Goal: Check status: Check status

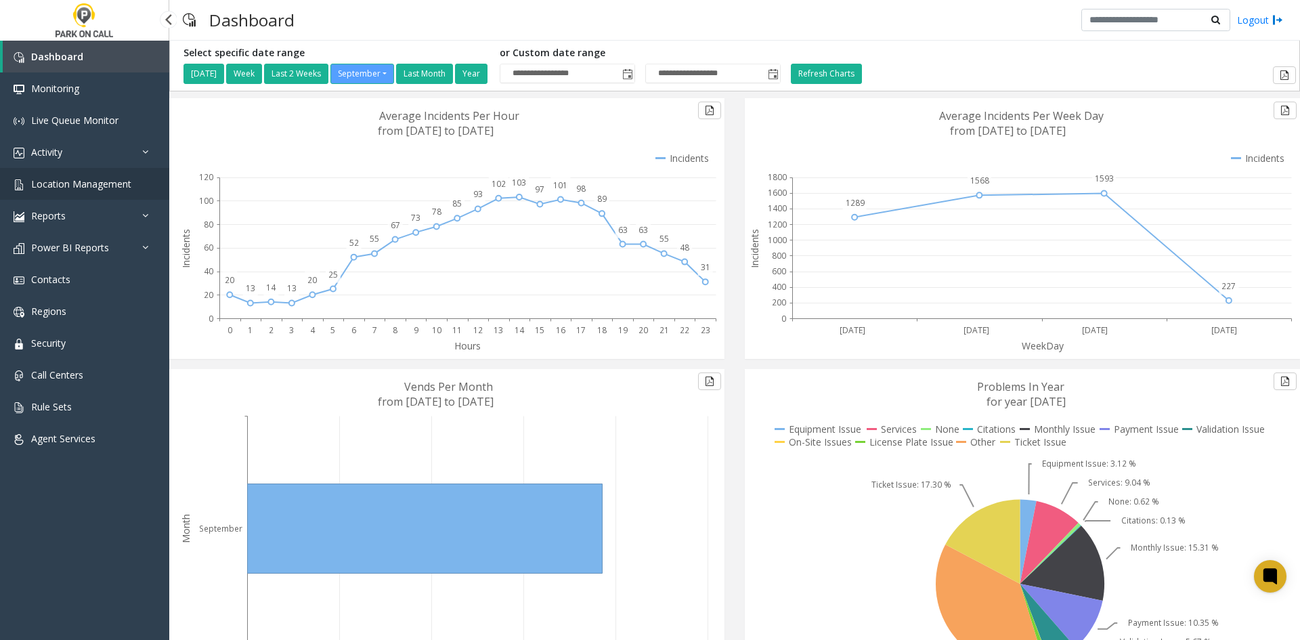
click at [45, 187] on span "Location Management" at bounding box center [81, 183] width 100 height 13
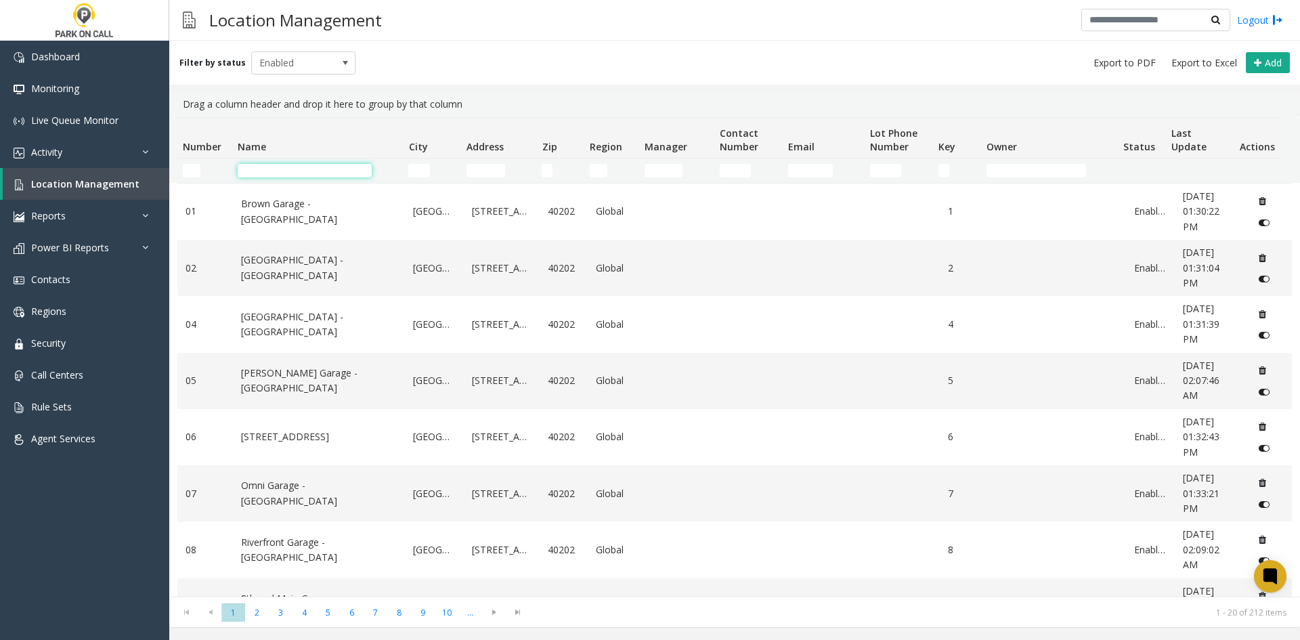
click at [250, 172] on input "Name Filter" at bounding box center [305, 171] width 134 height 14
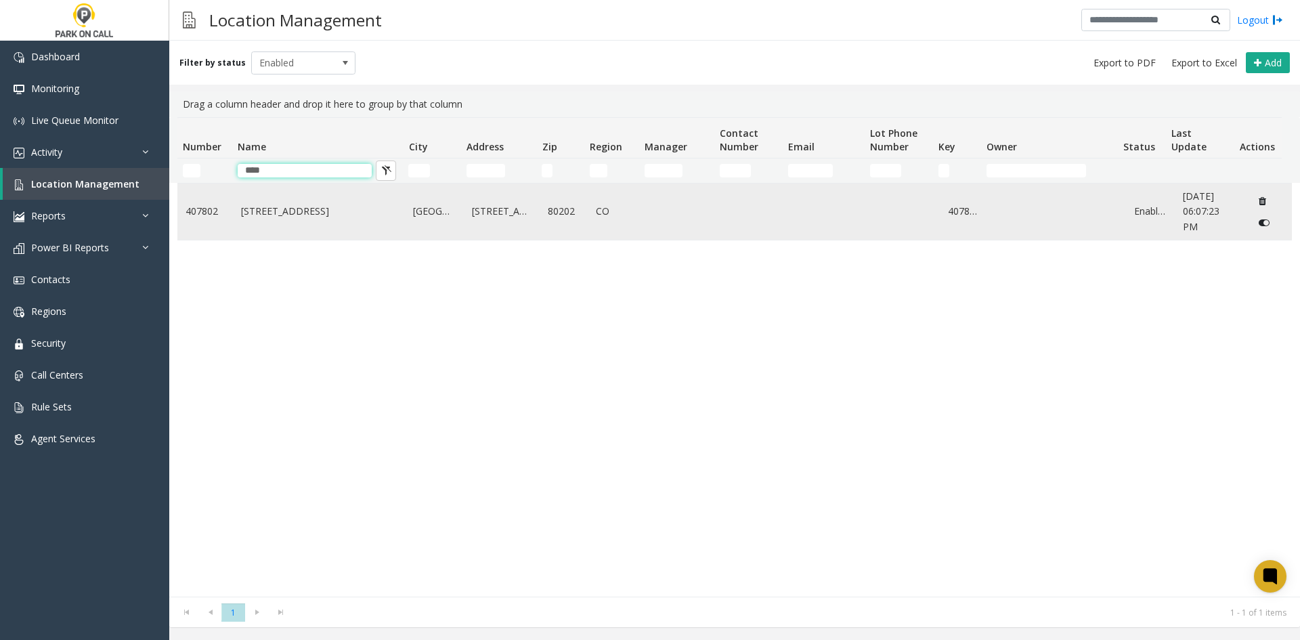
type input "****"
click at [267, 217] on link "[STREET_ADDRESS]" at bounding box center [319, 211] width 156 height 15
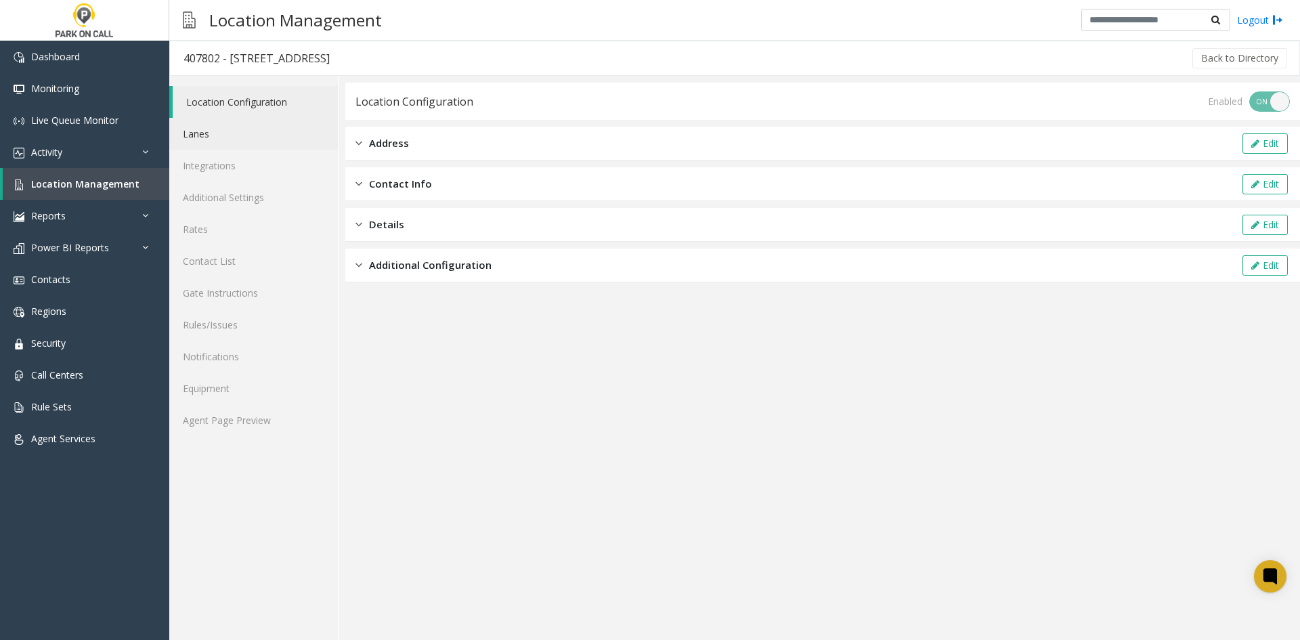
click at [194, 145] on link "Lanes" at bounding box center [253, 134] width 169 height 32
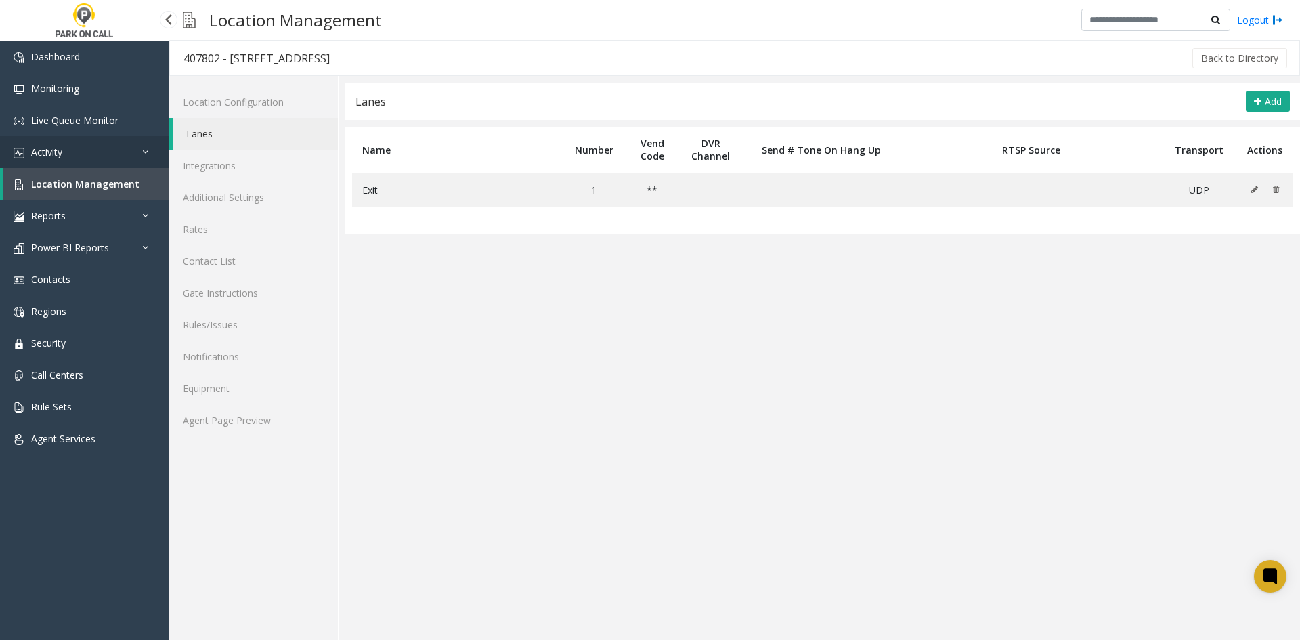
click at [67, 150] on link "Activity" at bounding box center [84, 152] width 169 height 32
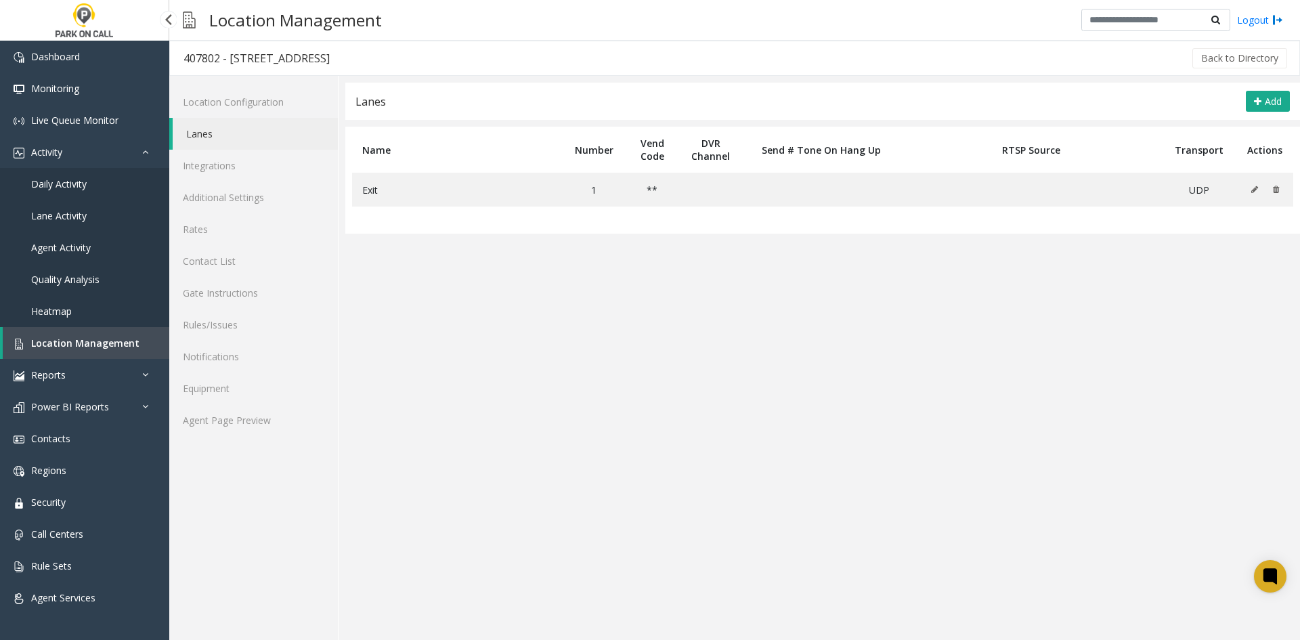
click at [62, 187] on span "Daily Activity" at bounding box center [59, 183] width 56 height 13
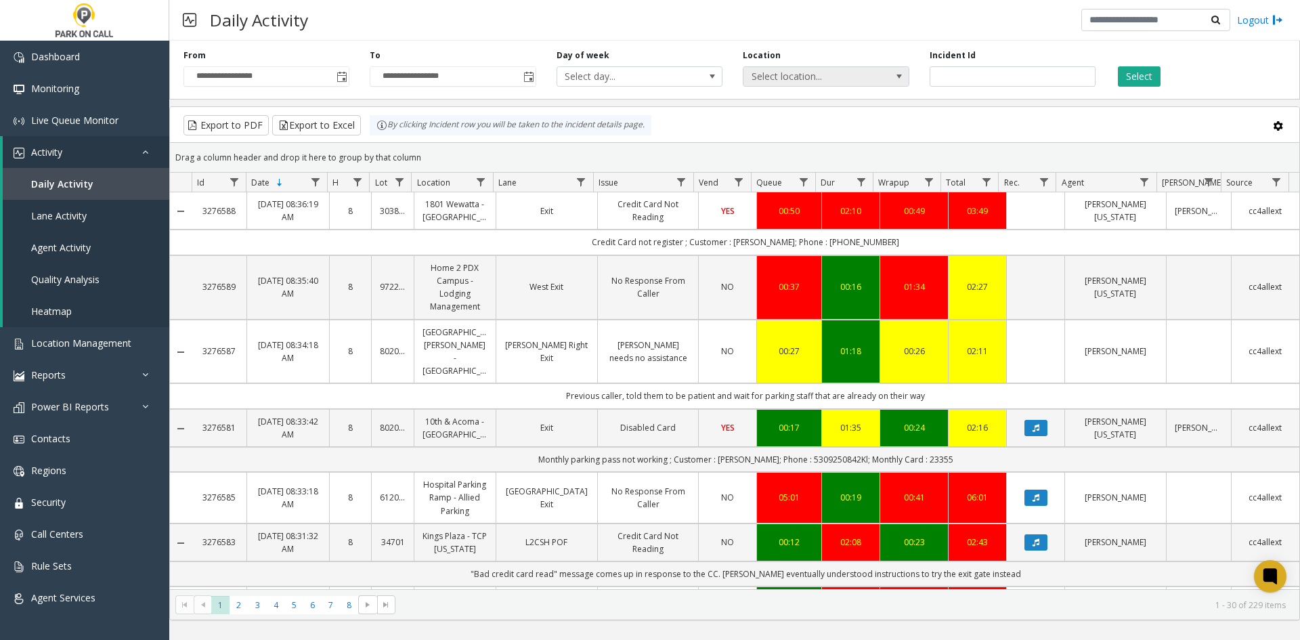
click at [816, 85] on span "Select location..." at bounding box center [810, 76] width 132 height 19
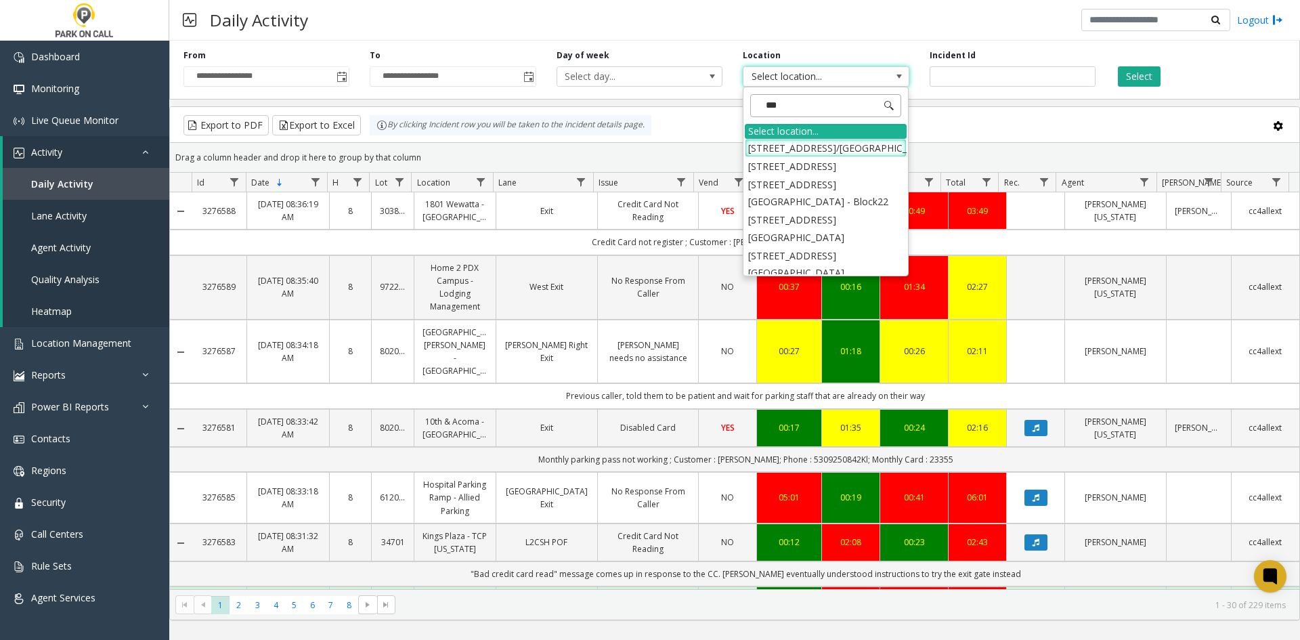
type input "****"
click at [832, 246] on li "407802 [STREET_ADDRESS]" at bounding box center [826, 237] width 162 height 18
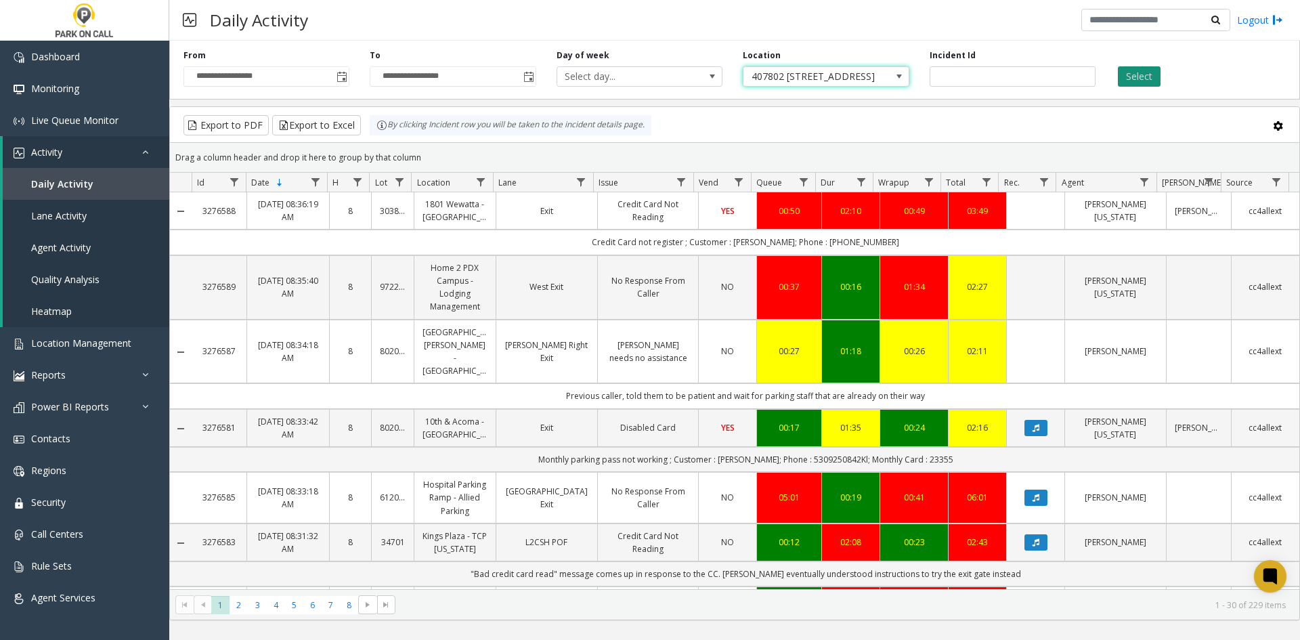
click at [1142, 80] on button "Select" at bounding box center [1139, 76] width 43 height 20
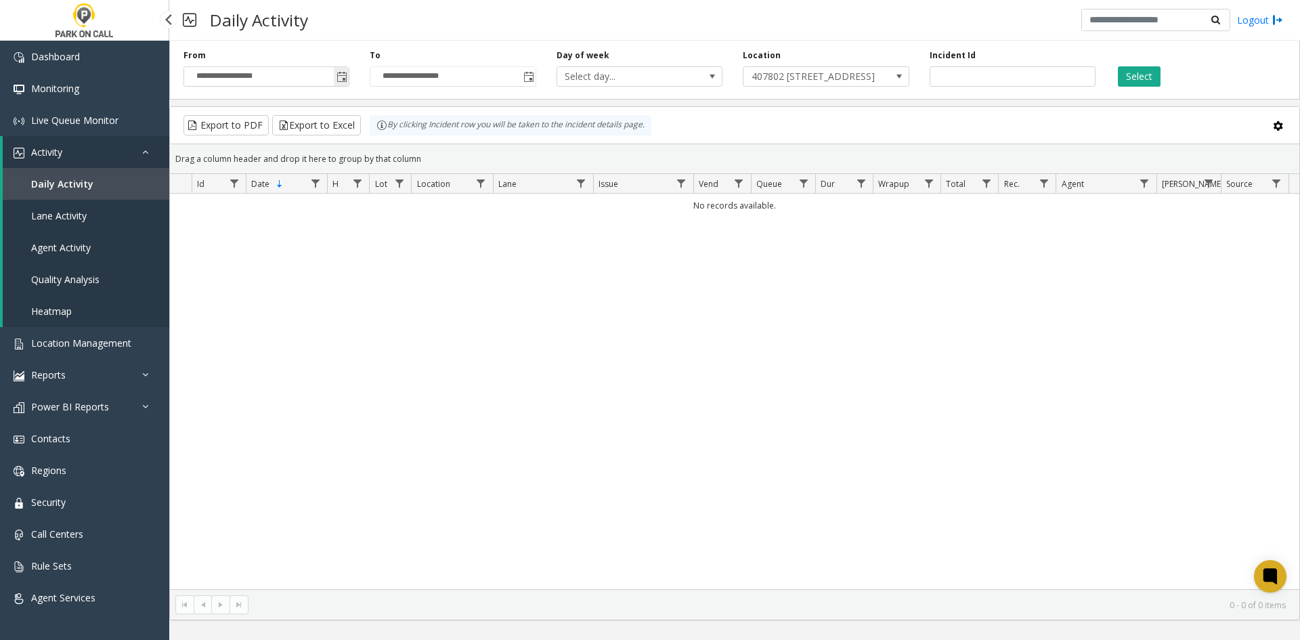
click at [340, 76] on span "Toggle popup" at bounding box center [342, 77] width 11 height 11
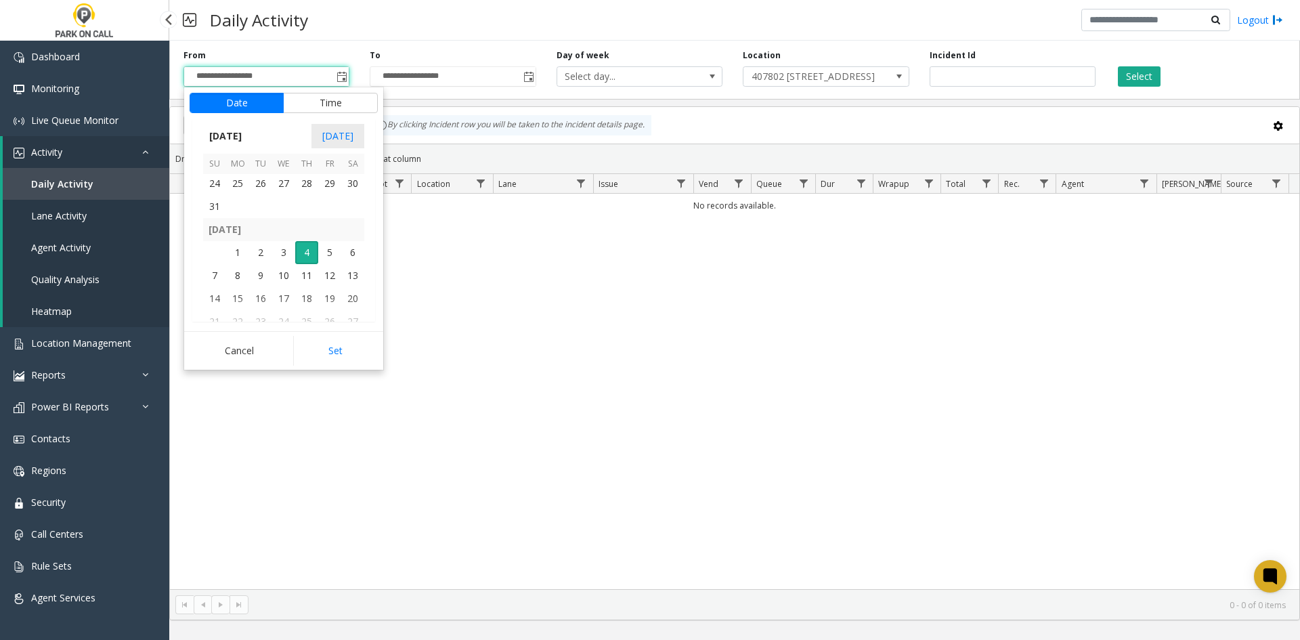
scroll to position [242979, 0]
click at [327, 181] on span "29" at bounding box center [329, 184] width 23 height 23
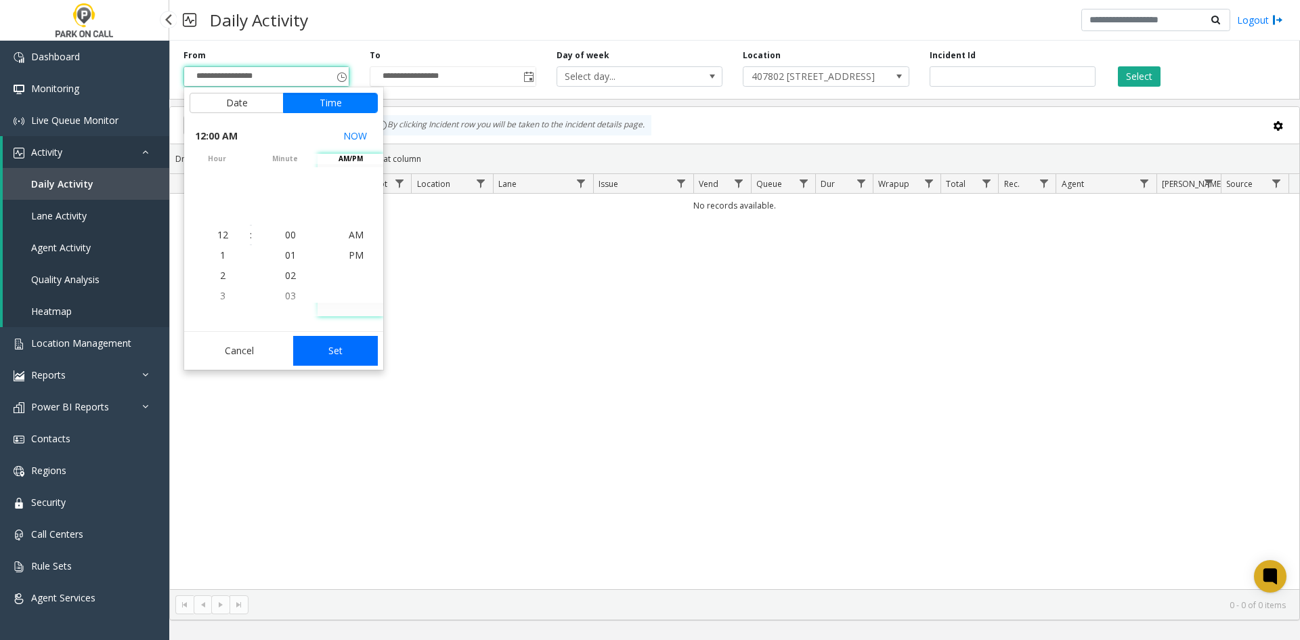
click at [333, 347] on button "Set" at bounding box center [335, 351] width 85 height 30
type input "**********"
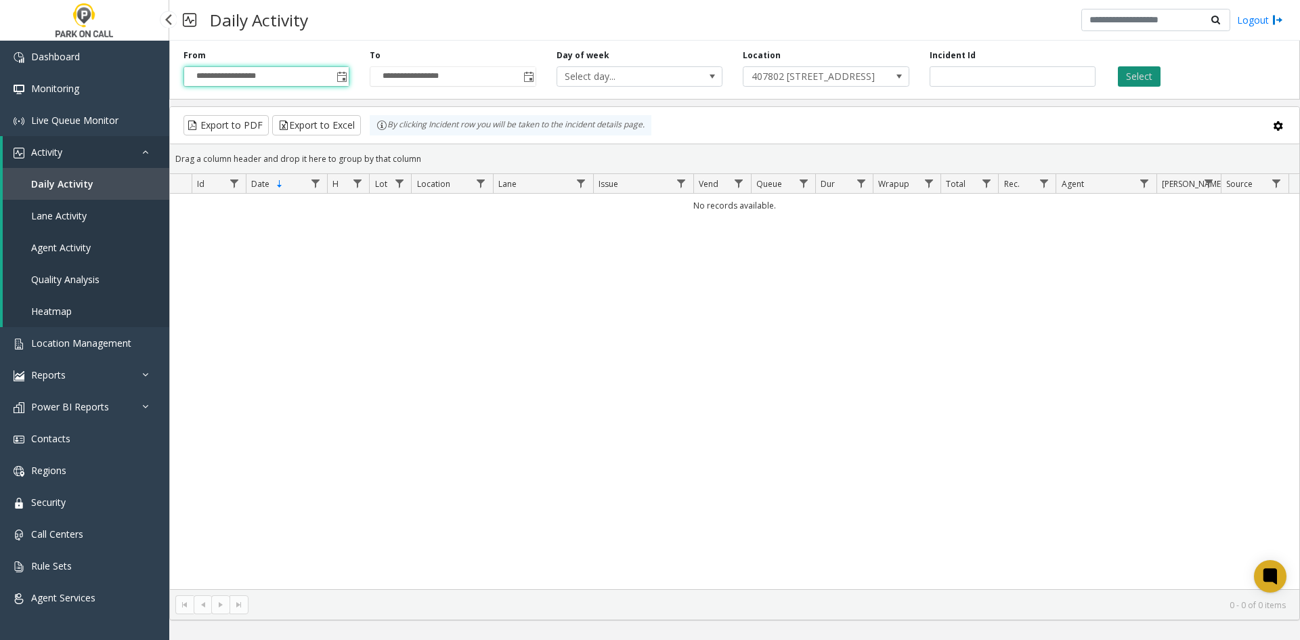
click at [1128, 77] on button "Select" at bounding box center [1139, 76] width 43 height 20
